Goal: Information Seeking & Learning: Learn about a topic

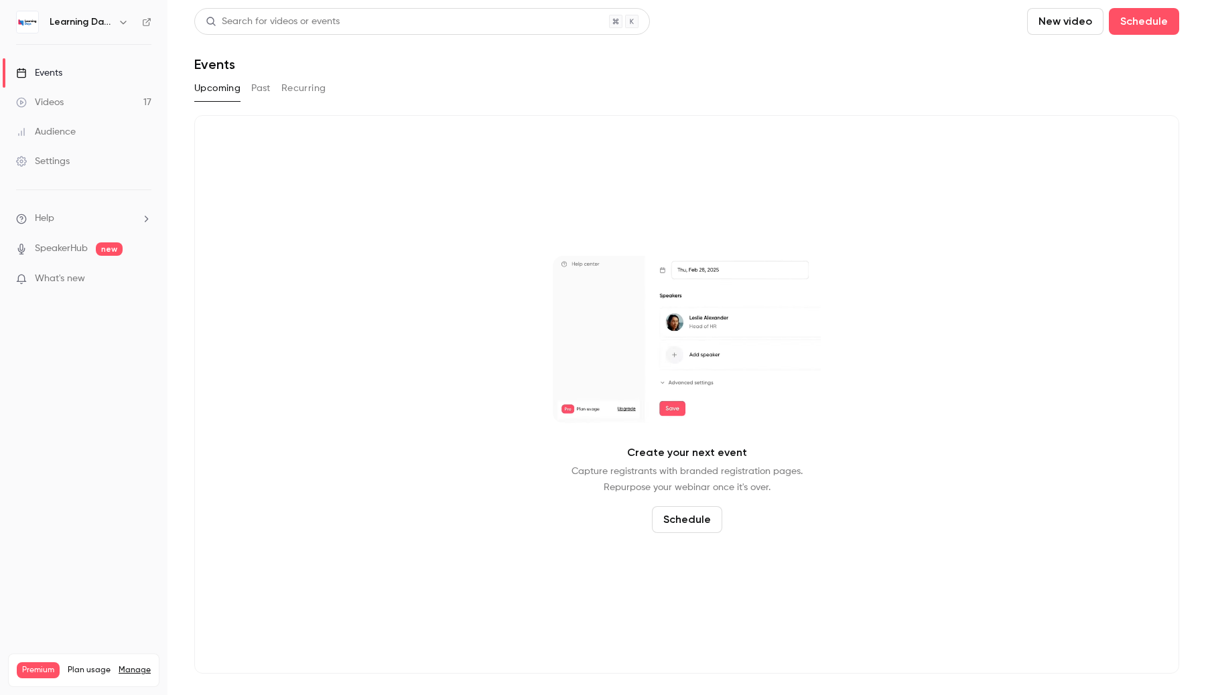
click at [110, 88] on link "Videos 17" at bounding box center [83, 102] width 167 height 29
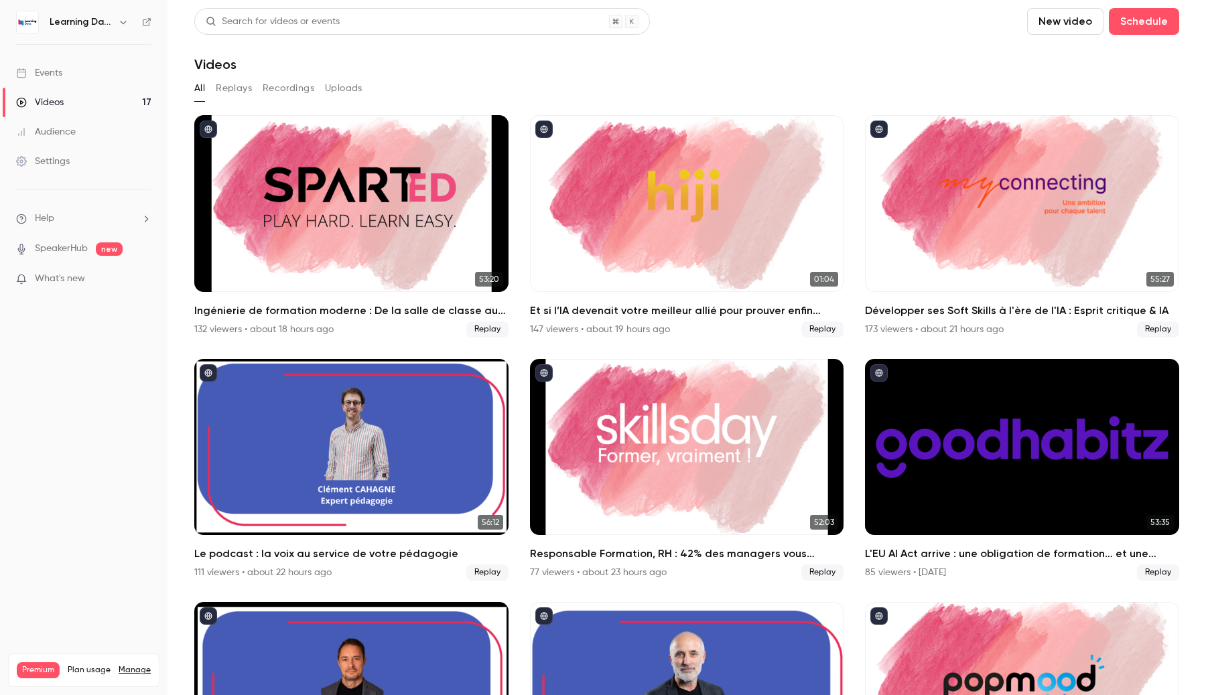
click at [119, 22] on icon "button" at bounding box center [123, 22] width 11 height 11
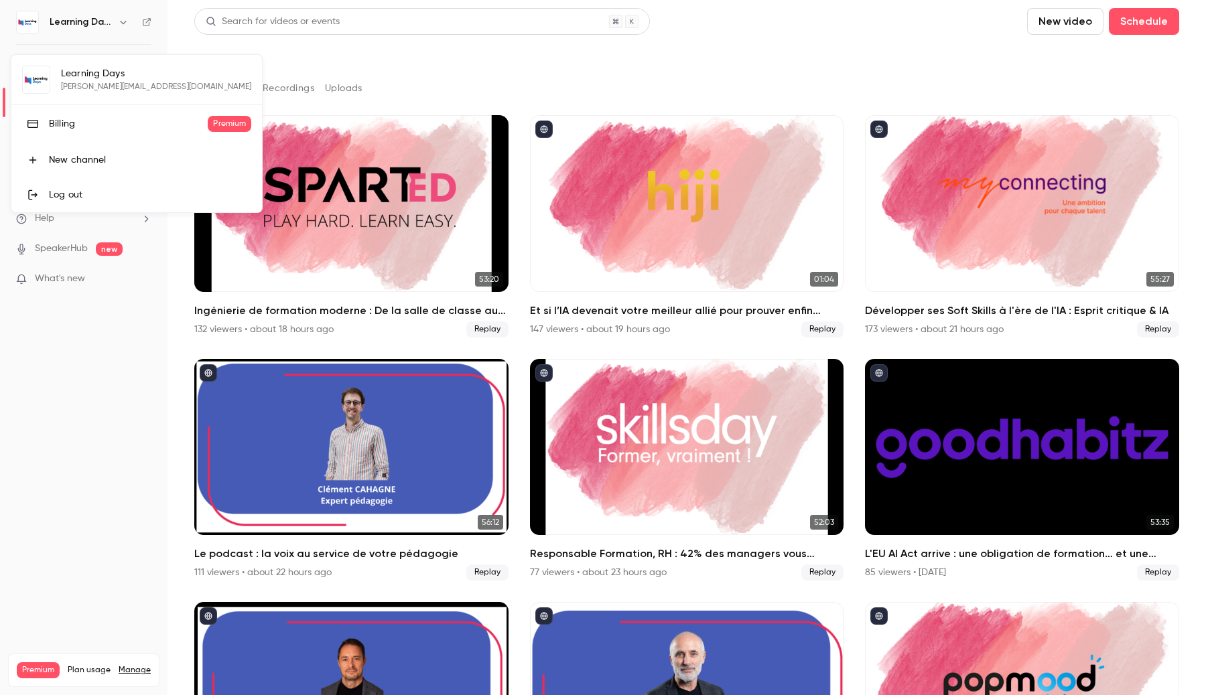
click at [654, 202] on div at bounding box center [603, 347] width 1206 height 695
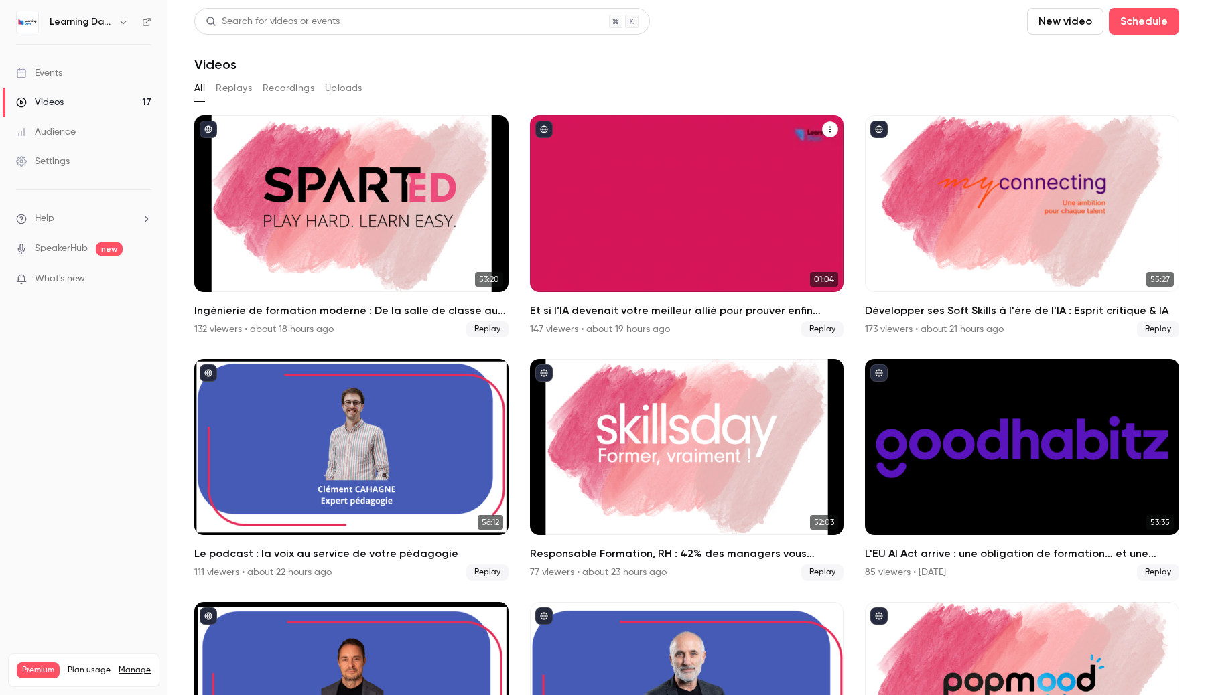
click at [650, 200] on div "Et si l’IA devenait votre meilleur allié pour prouver enfin l’impact de vos for…" at bounding box center [687, 203] width 314 height 177
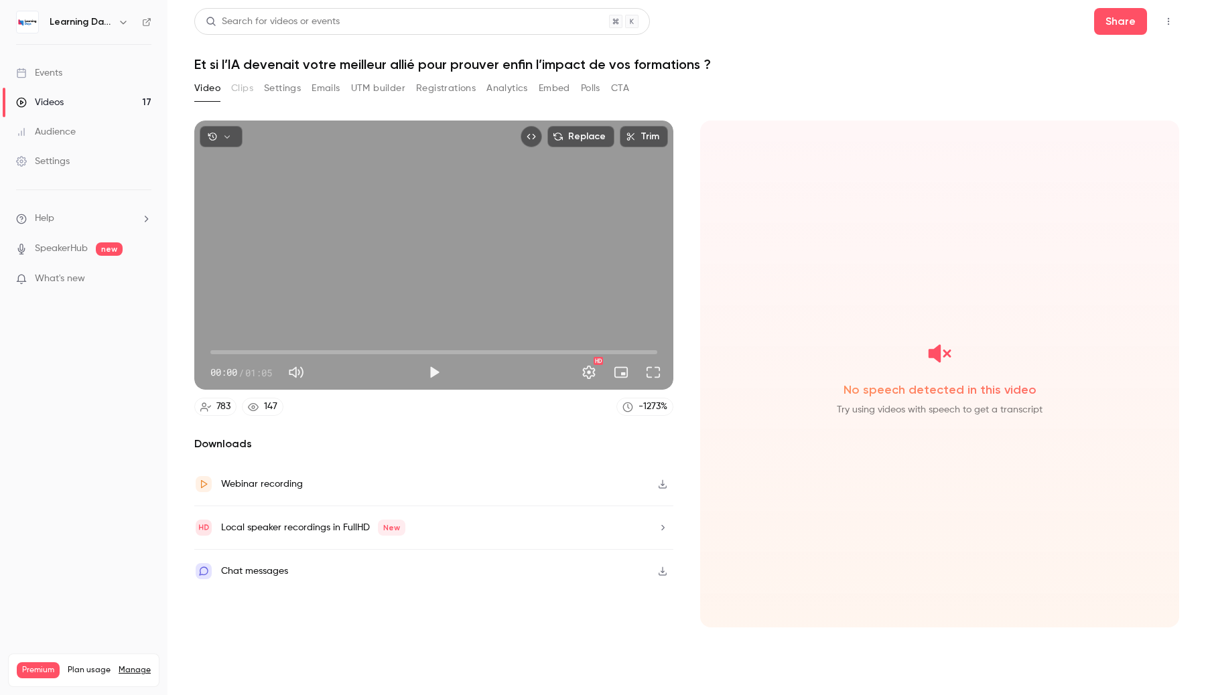
click at [228, 135] on icon "button" at bounding box center [226, 136] width 9 height 9
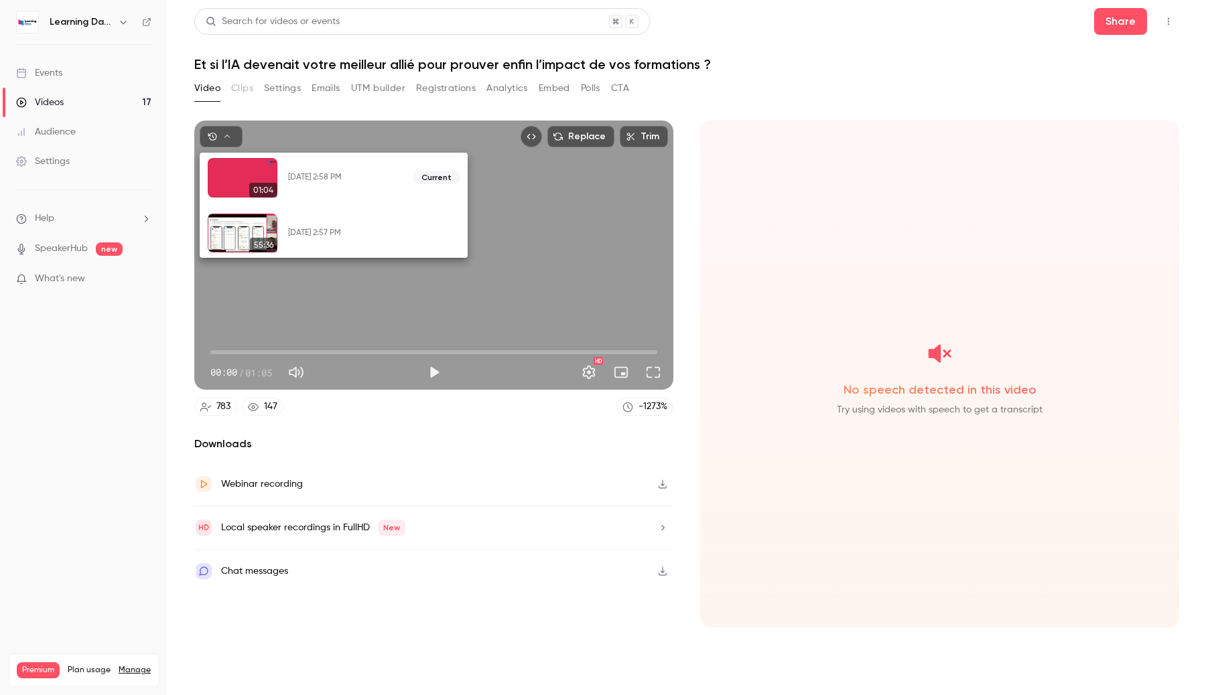
click at [408, 234] on button "Restore" at bounding box center [405, 232] width 54 height 21
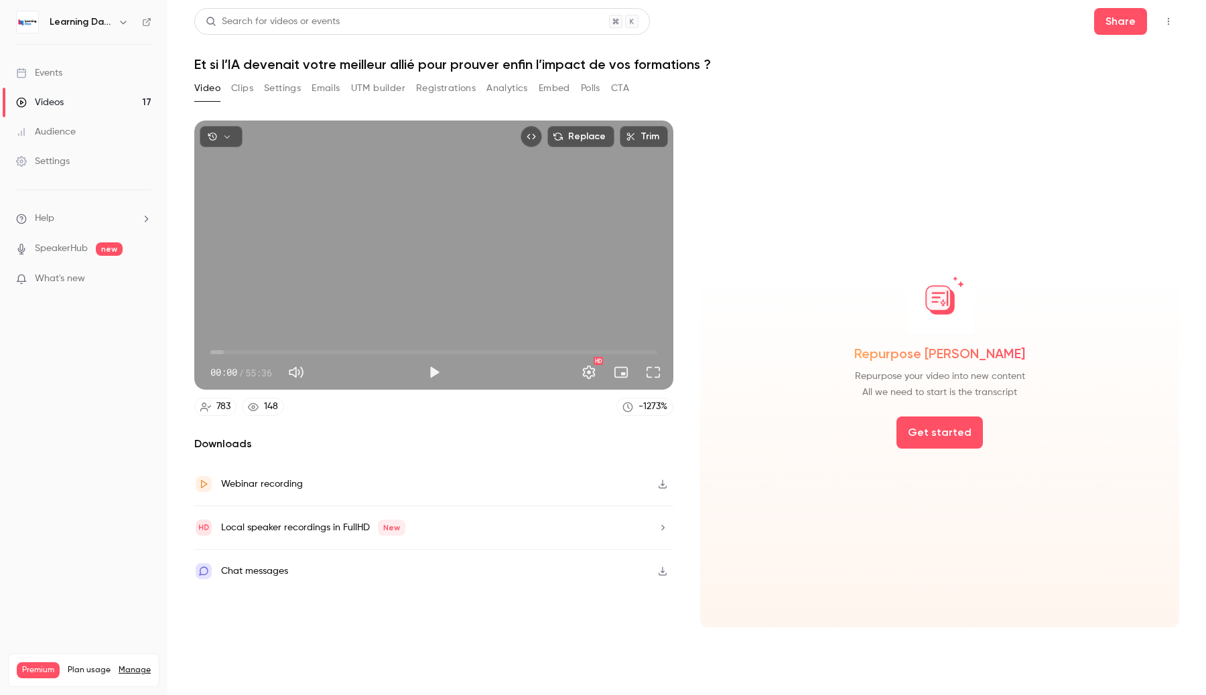
click at [225, 137] on icon "button" at bounding box center [226, 136] width 9 height 9
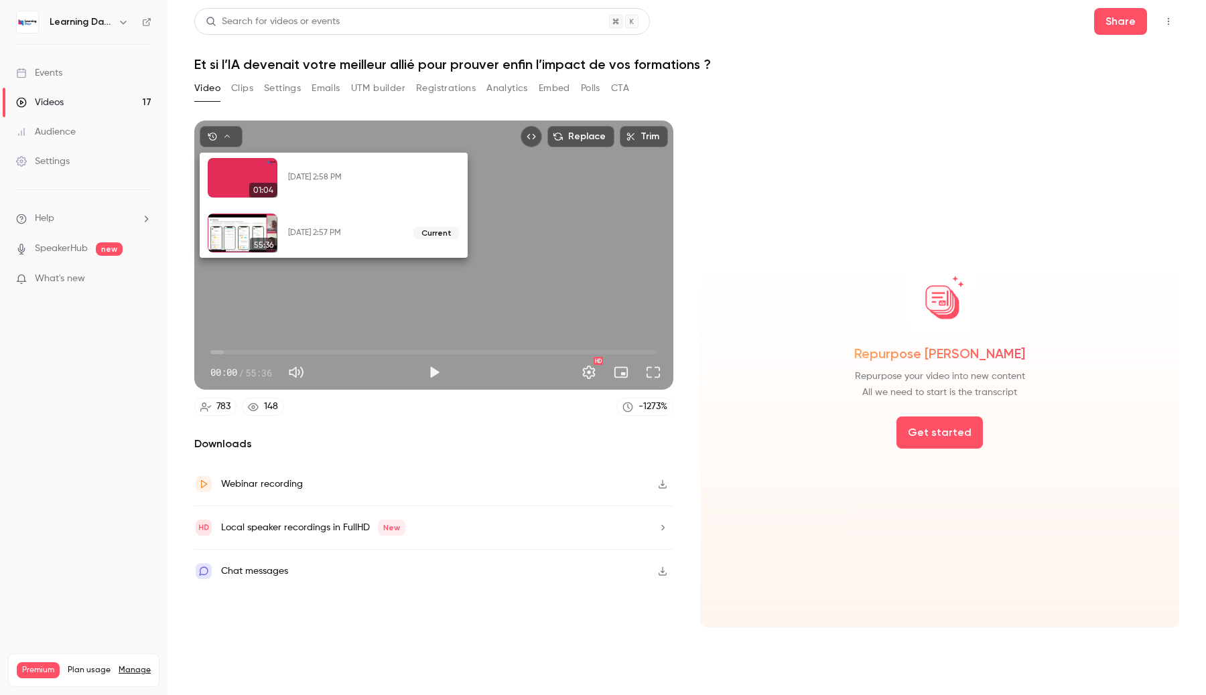
click at [349, 459] on div at bounding box center [603, 347] width 1206 height 695
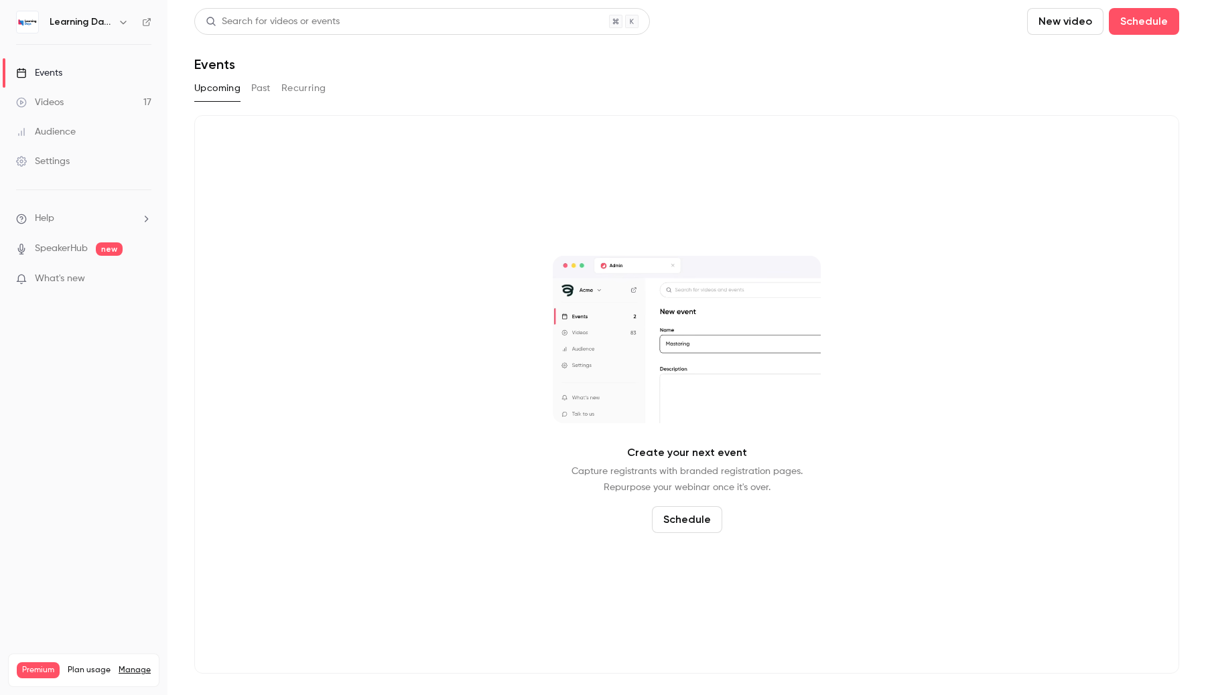
click at [92, 90] on link "Videos 17" at bounding box center [83, 102] width 167 height 29
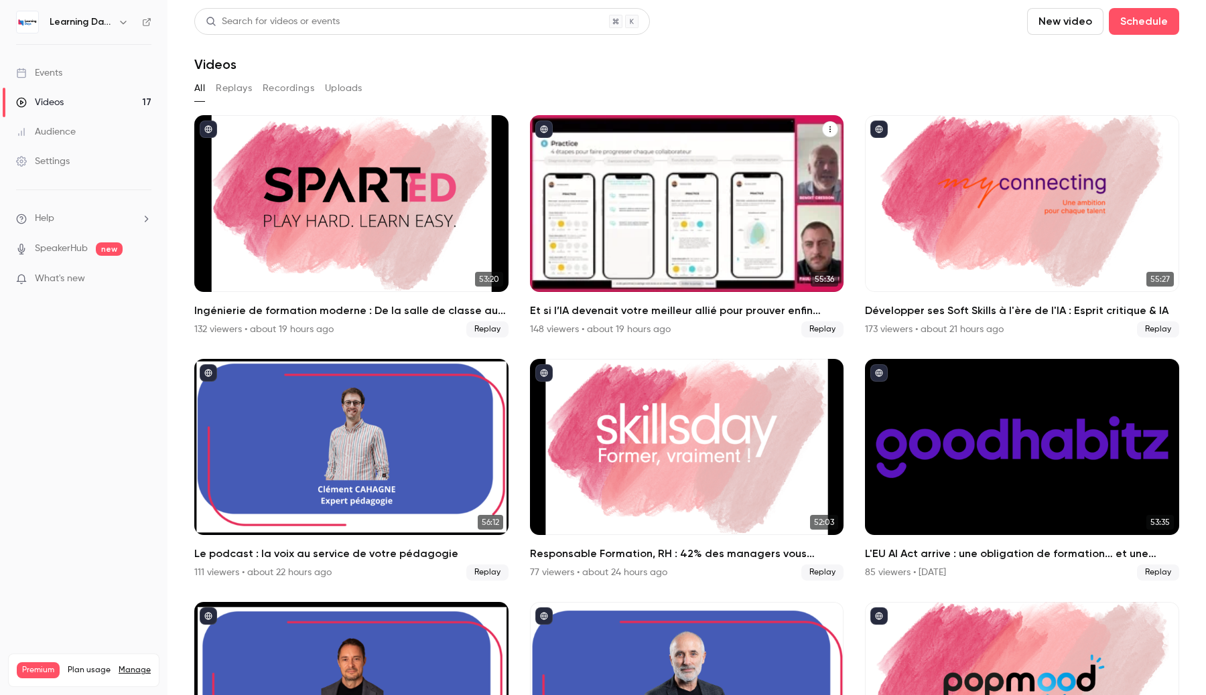
click at [584, 263] on div "Et si l’IA devenait votre meilleur allié pour prouver enfin l’impact de vos for…" at bounding box center [687, 203] width 314 height 177
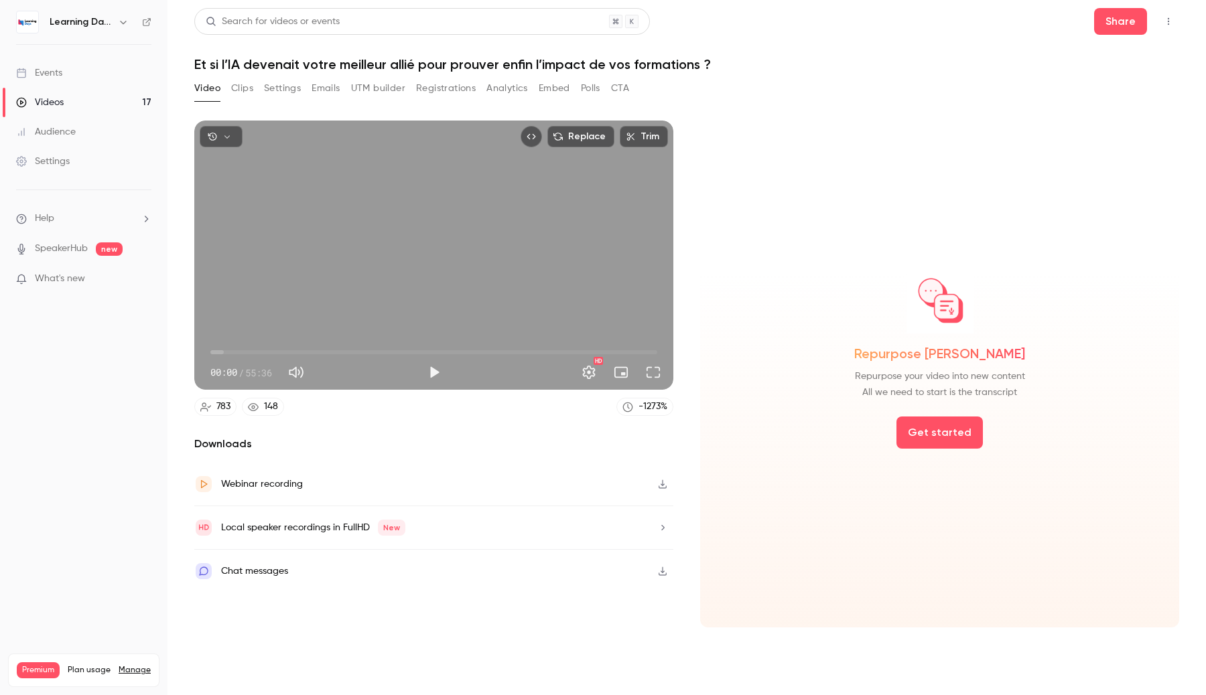
click at [449, 87] on button "Registrations" at bounding box center [446, 88] width 60 height 21
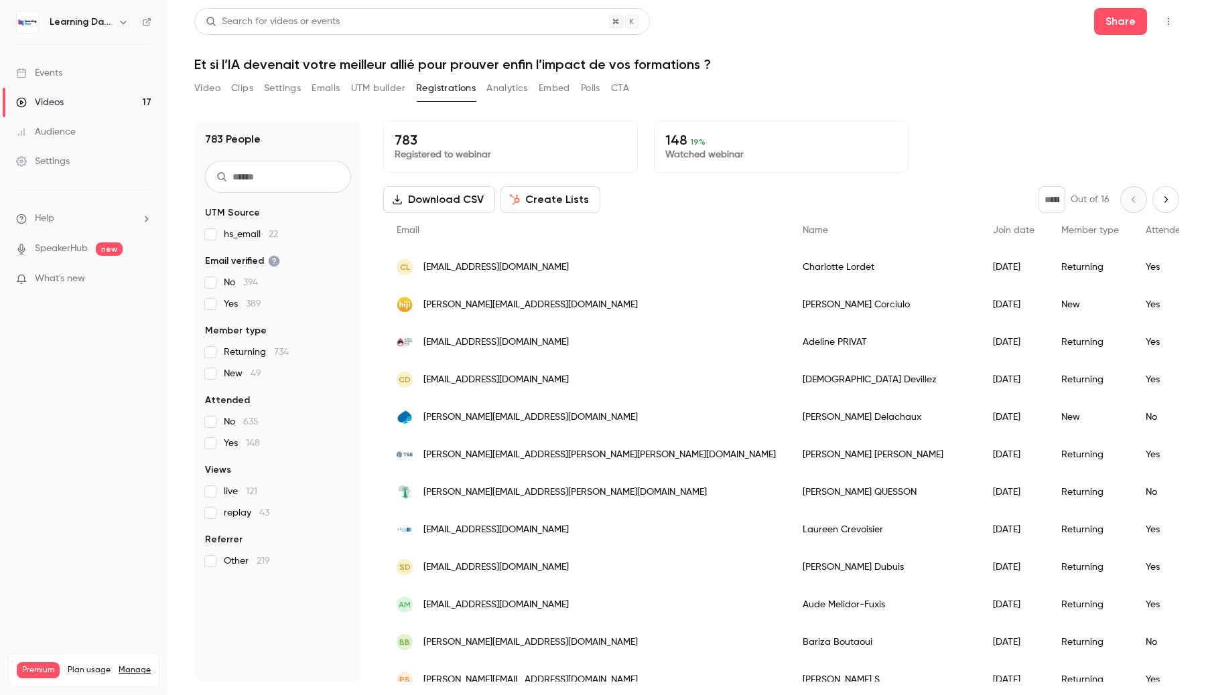
click at [394, 82] on button "UTM builder" at bounding box center [378, 88] width 54 height 21
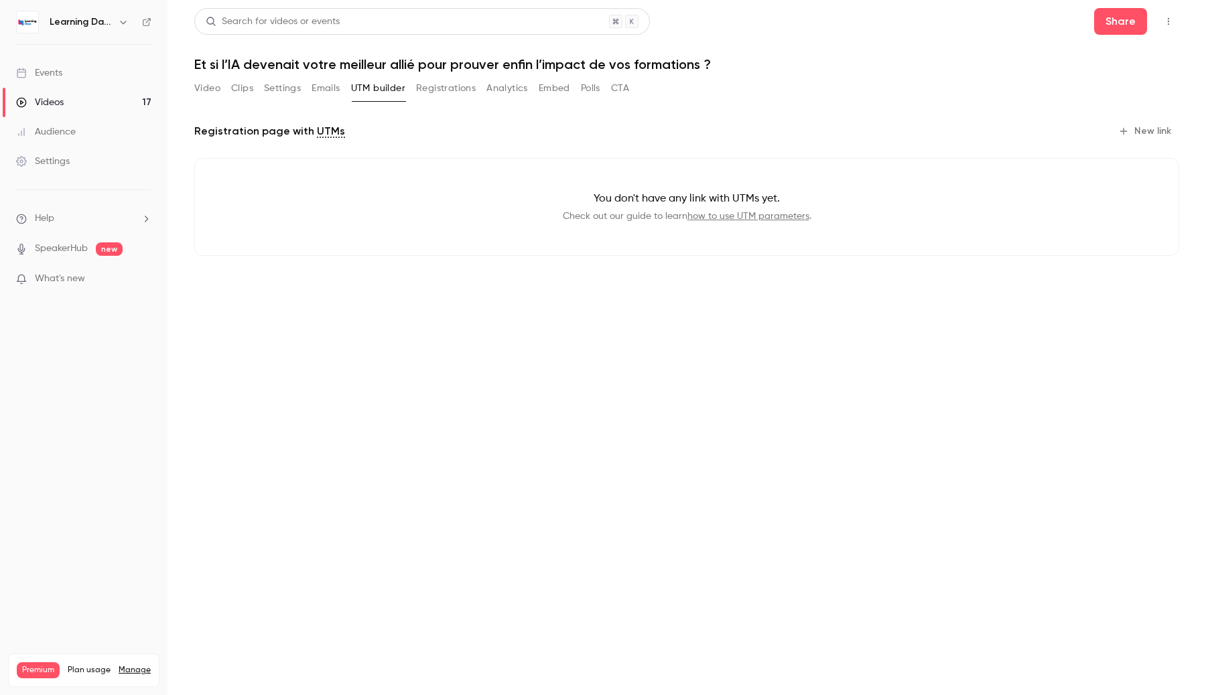
click at [506, 89] on button "Analytics" at bounding box center [507, 88] width 42 height 21
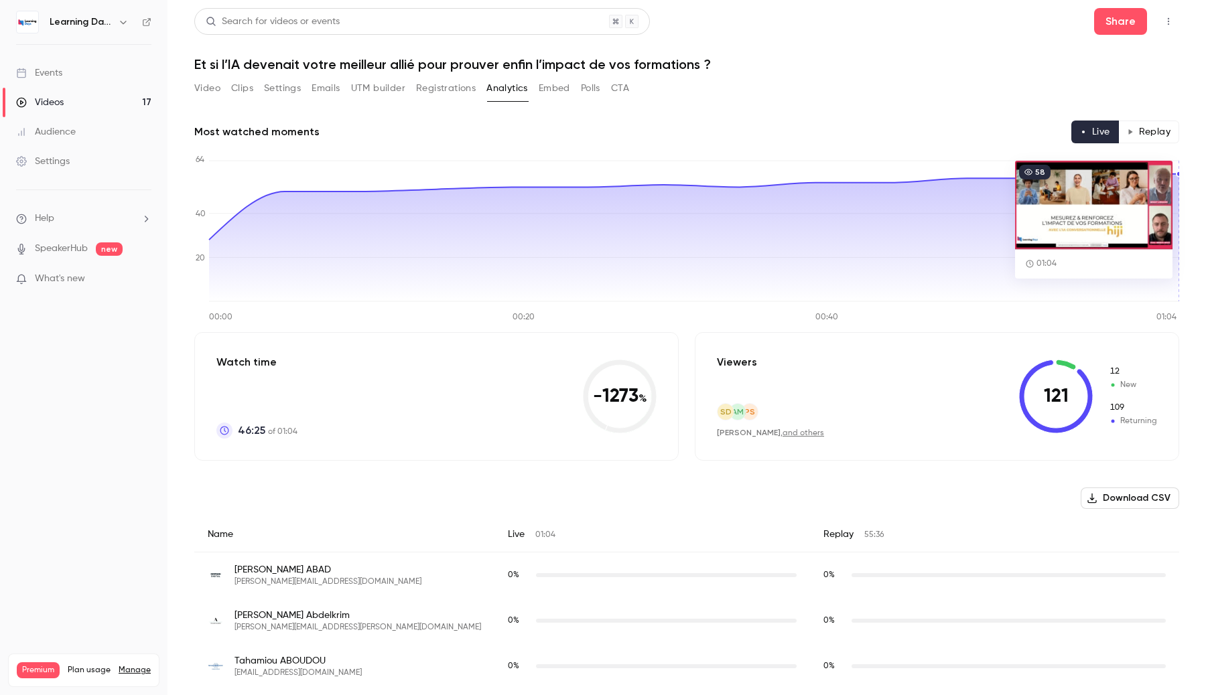
click at [1149, 128] on button "Replay" at bounding box center [1148, 132] width 61 height 23
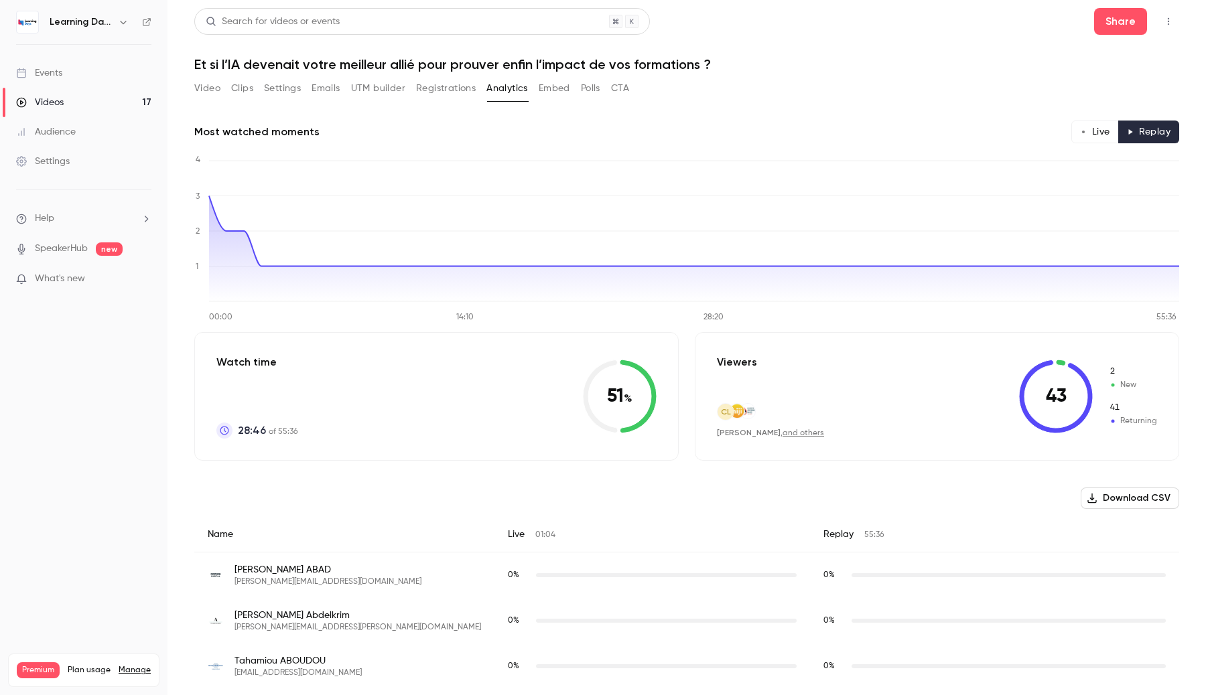
click at [1097, 130] on button "Live" at bounding box center [1095, 132] width 48 height 23
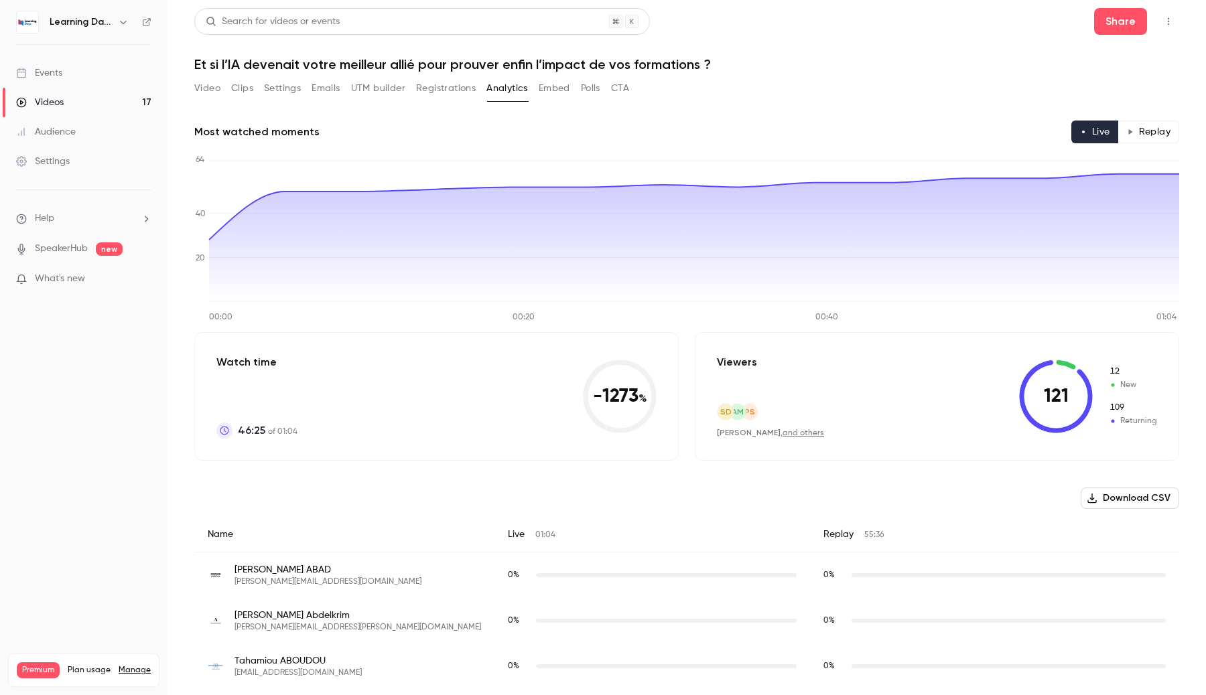
type button "live"
